Goal: Answer question/provide support: Answer question/provide support

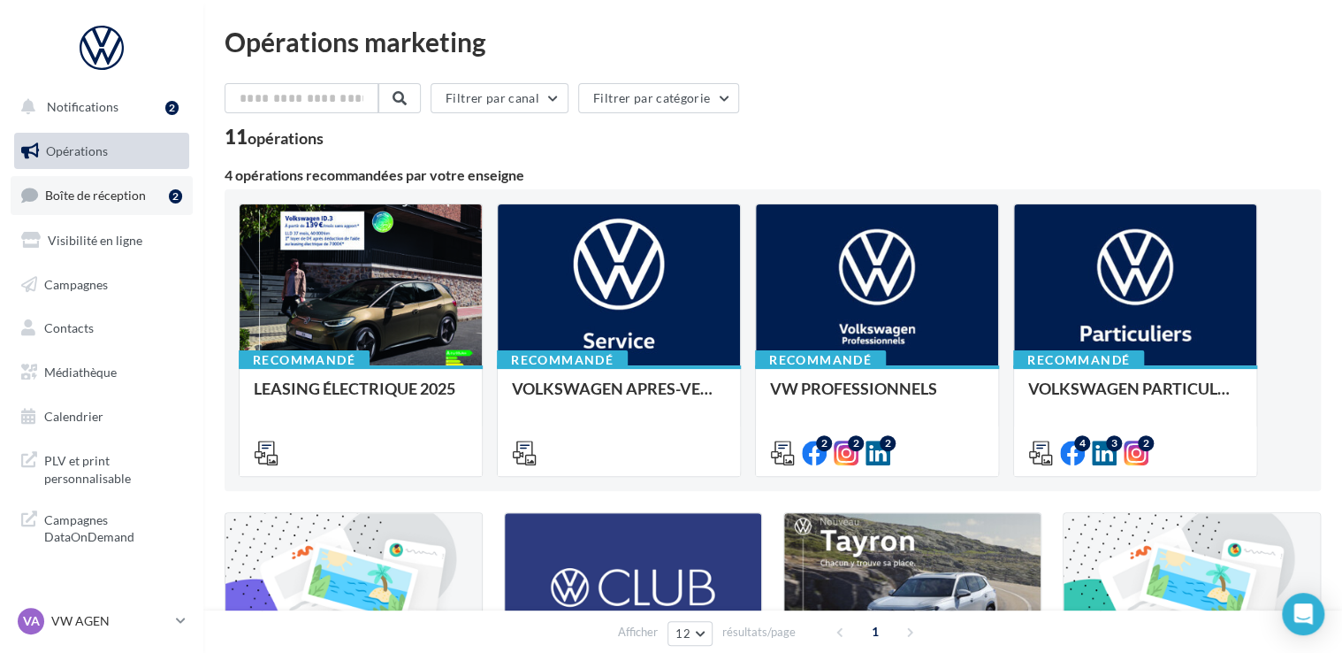
click at [121, 187] on link "Boîte de réception 2" at bounding box center [102, 195] width 182 height 38
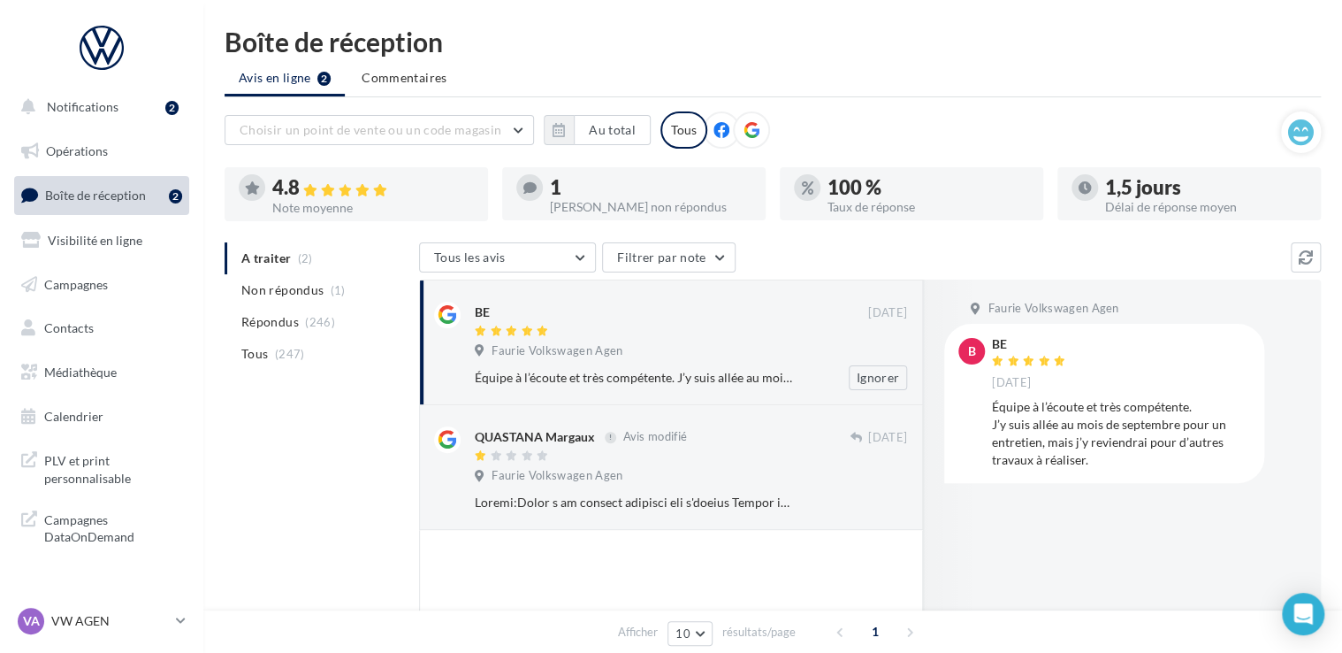
click at [603, 315] on div "BE" at bounding box center [672, 311] width 394 height 19
click at [1016, 415] on div "Équipe à l’écoute et très compétente. J’y suis allée au mois de septembre pour …" at bounding box center [1121, 433] width 258 height 71
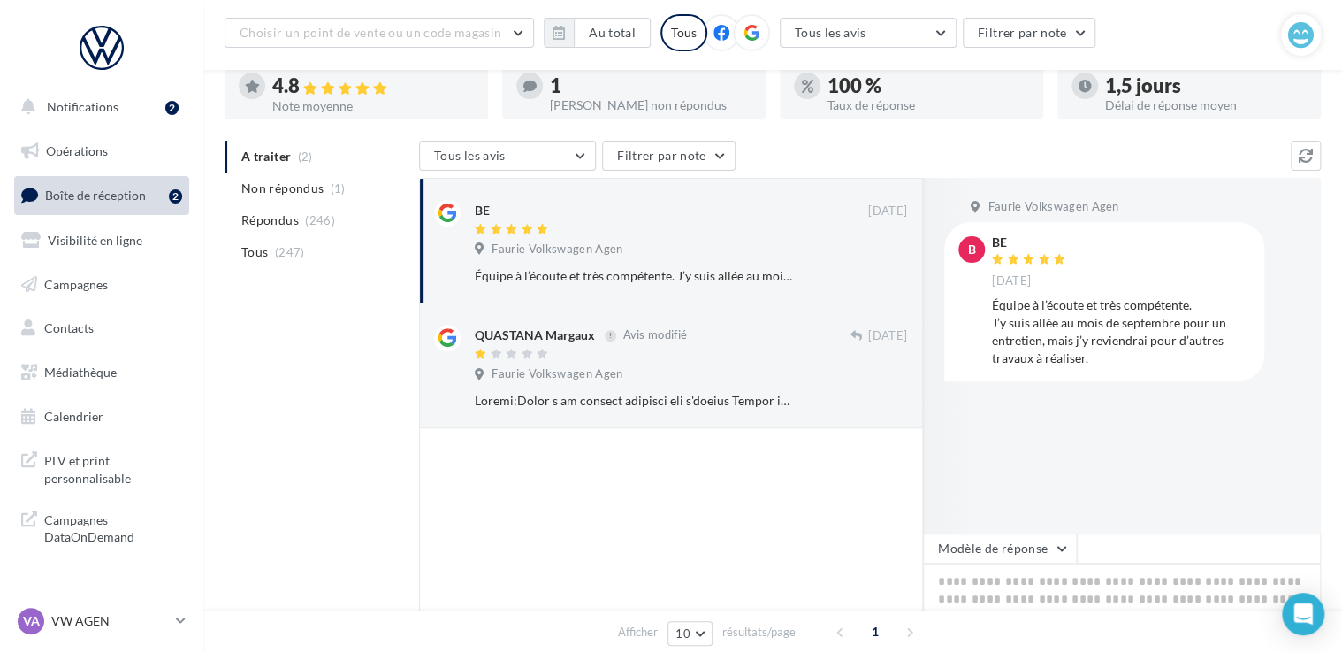
scroll to position [88, 0]
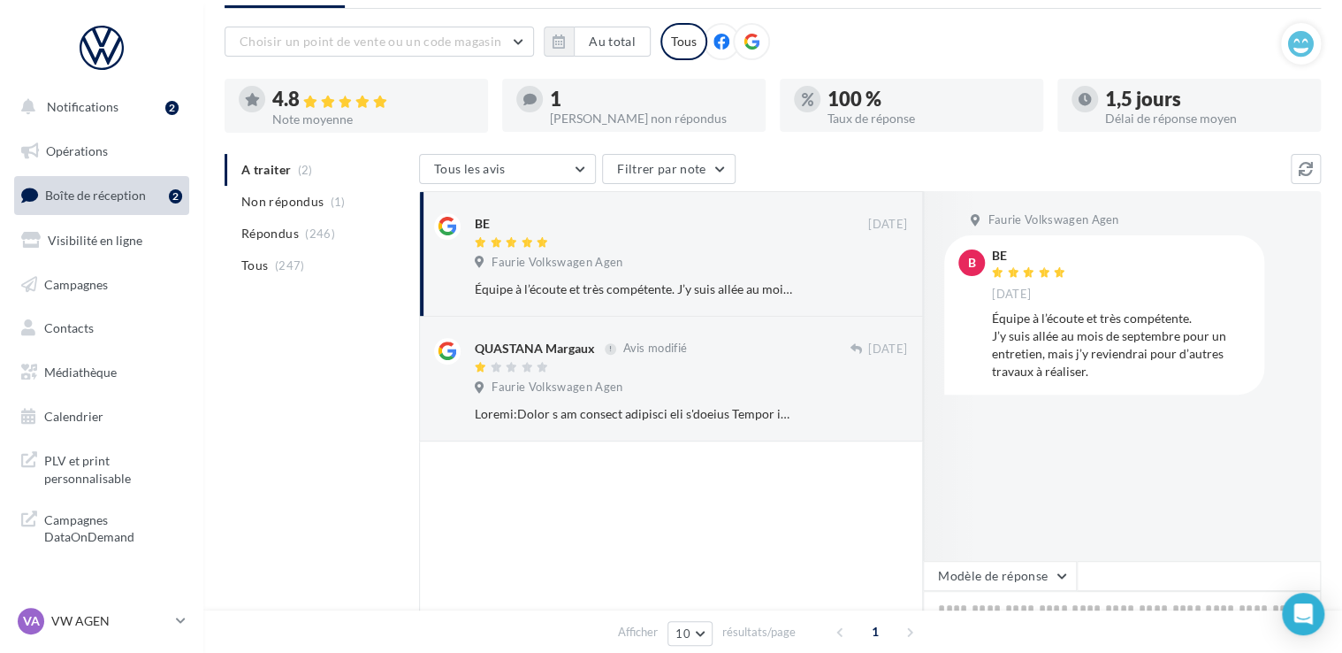
click at [1050, 373] on div "Équipe à l’écoute et très compétente. J’y suis allée au mois de septembre pour …" at bounding box center [1121, 345] width 258 height 71
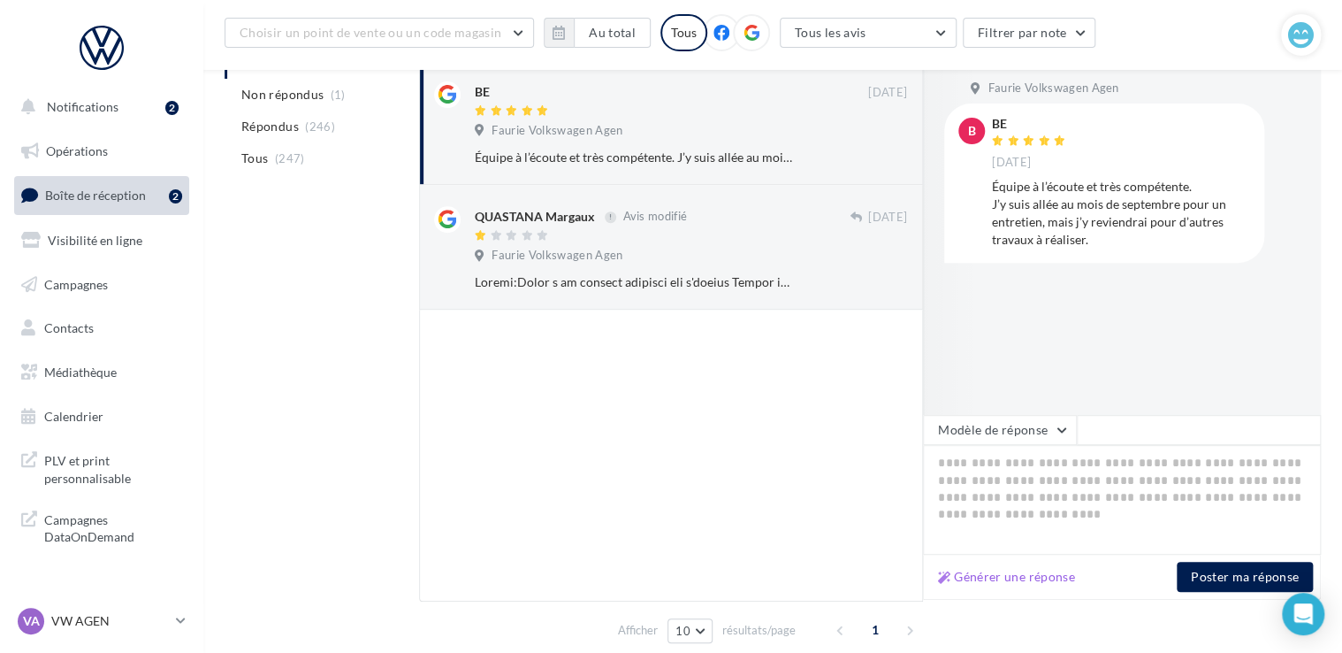
scroll to position [265, 0]
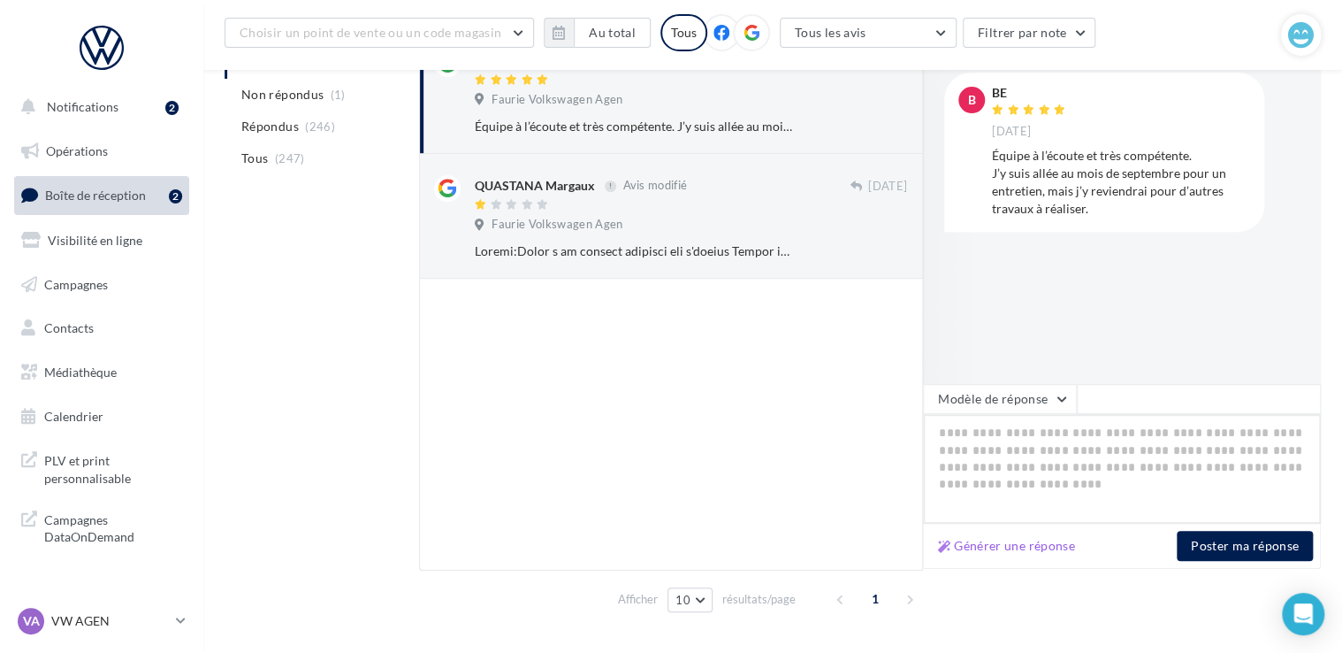
click at [1025, 433] on textarea at bounding box center [1122, 469] width 398 height 110
paste textarea "**********"
type textarea "**********"
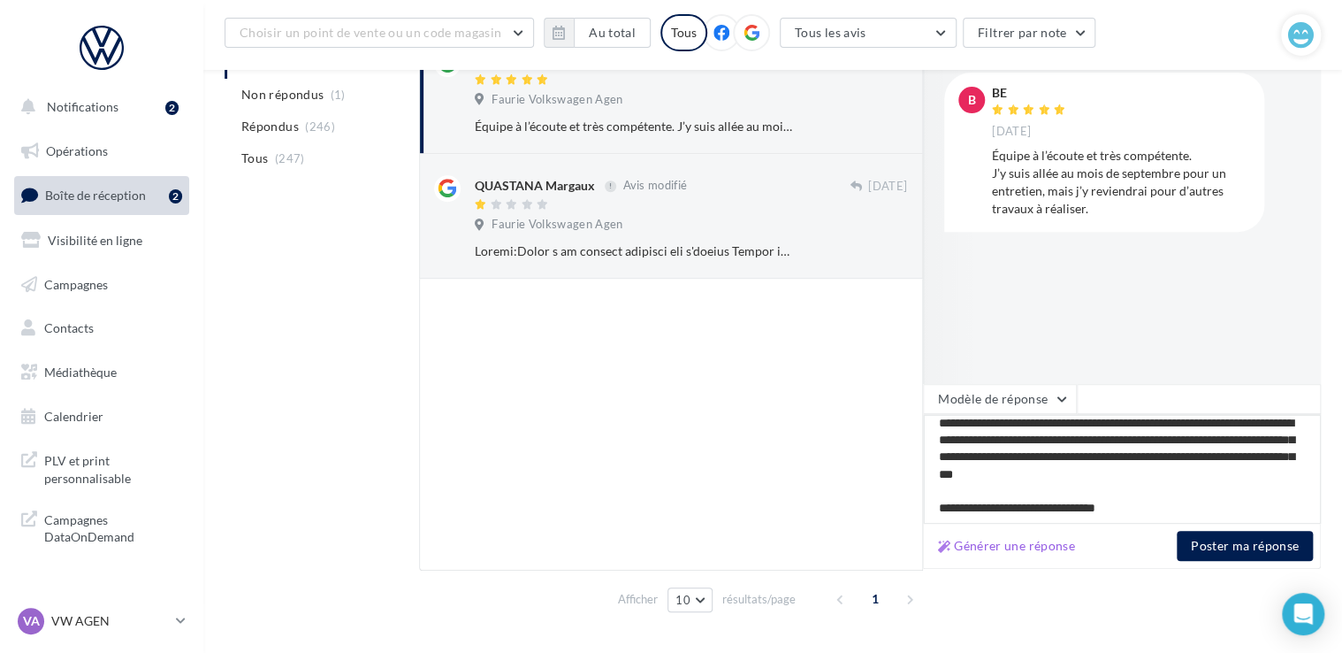
scroll to position [78, 0]
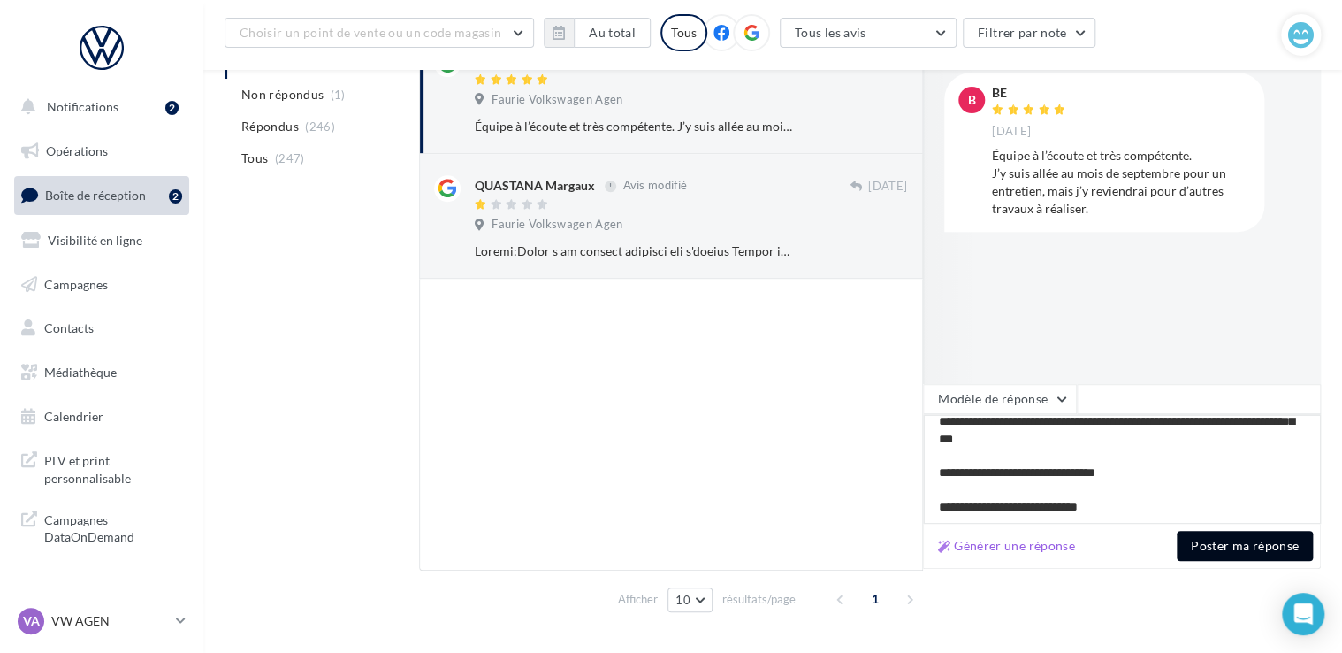
type textarea "**********"
click at [1249, 547] on button "Poster ma réponse" at bounding box center [1245, 546] width 136 height 30
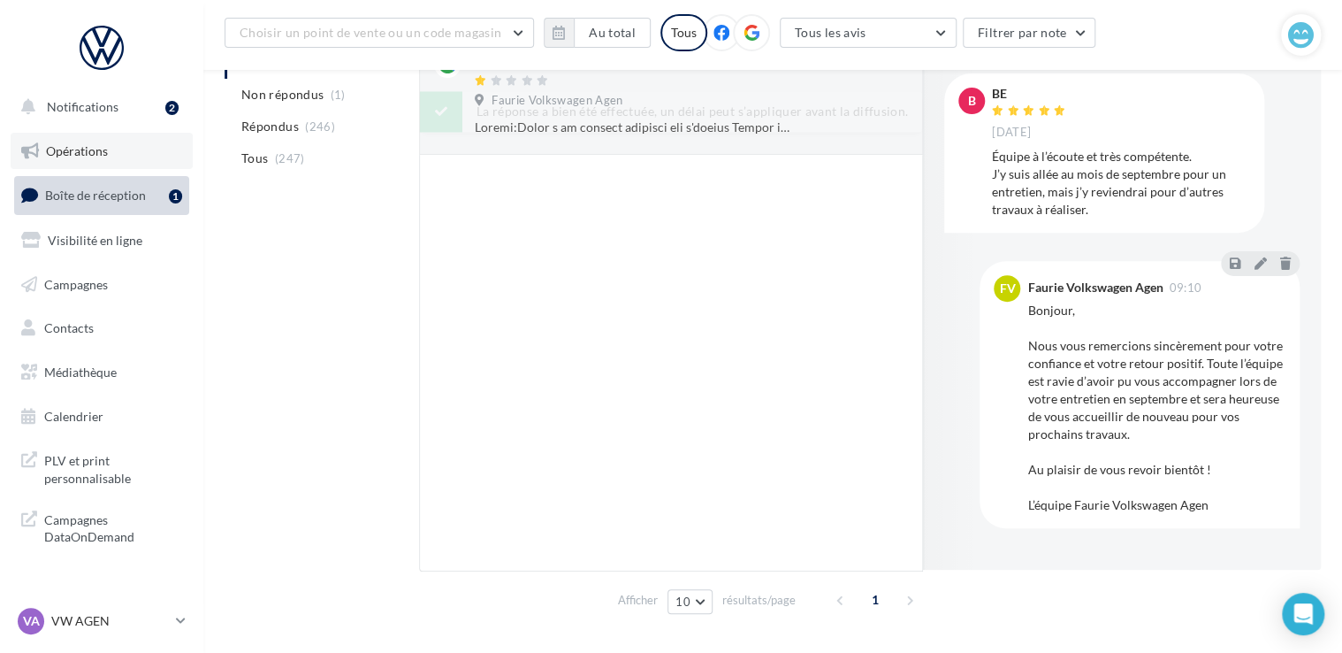
scroll to position [265, 0]
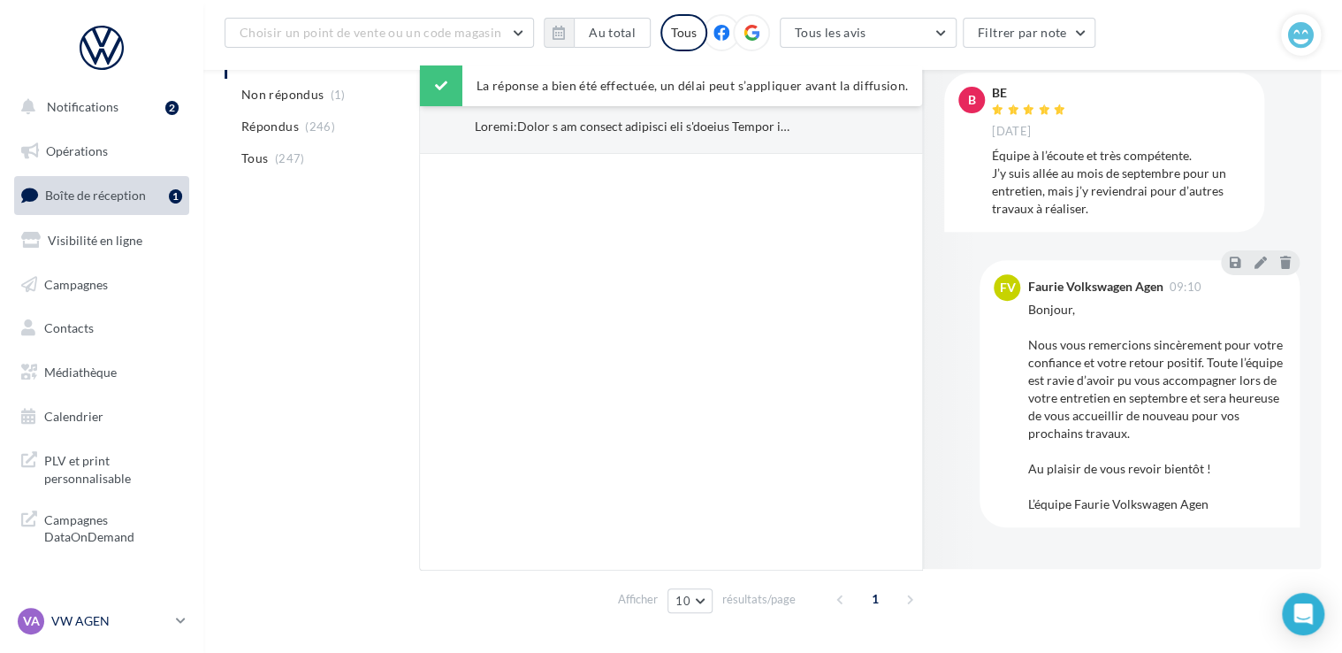
click at [94, 618] on p "VW AGEN" at bounding box center [110, 621] width 118 height 18
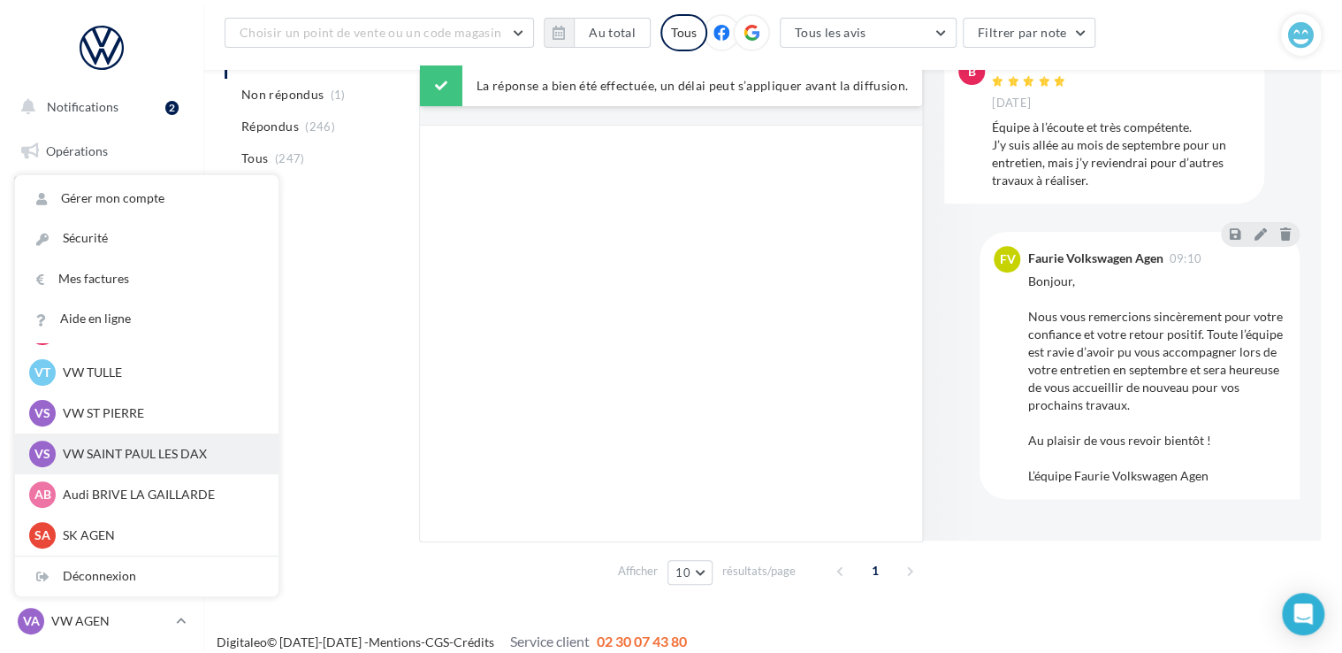
scroll to position [308, 0]
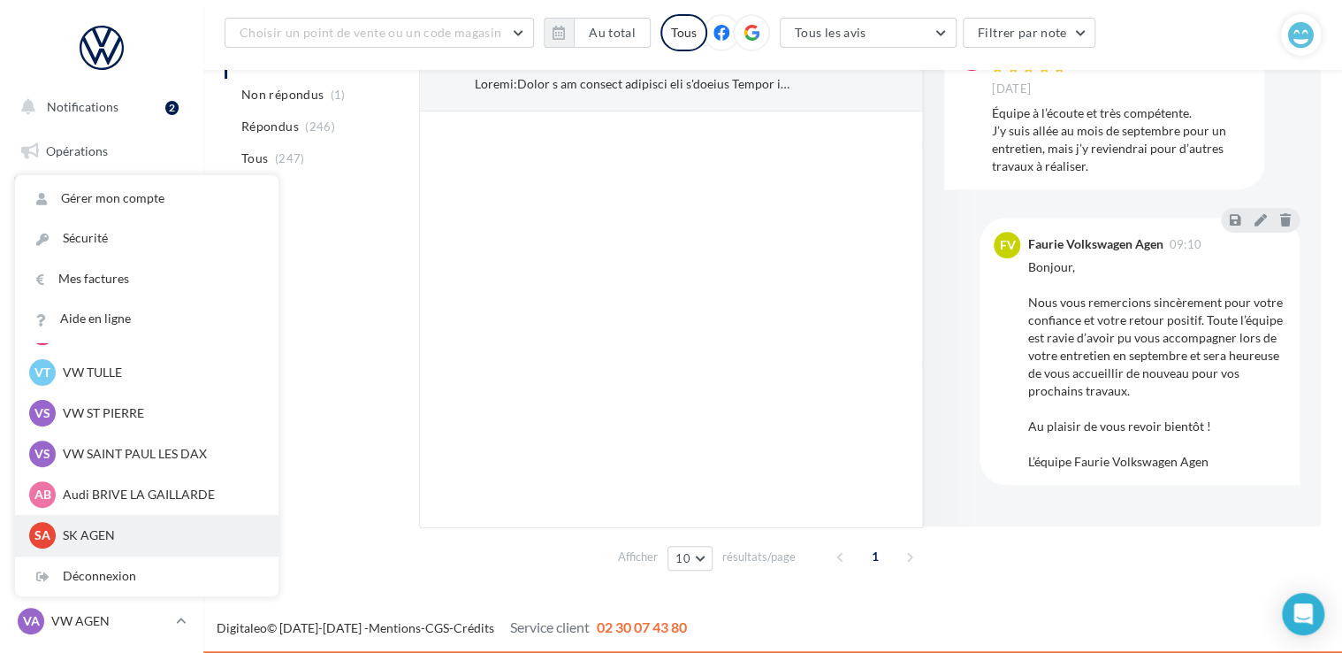
click at [88, 536] on p "SK AGEN" at bounding box center [160, 535] width 195 height 18
